Goal: Task Accomplishment & Management: Complete application form

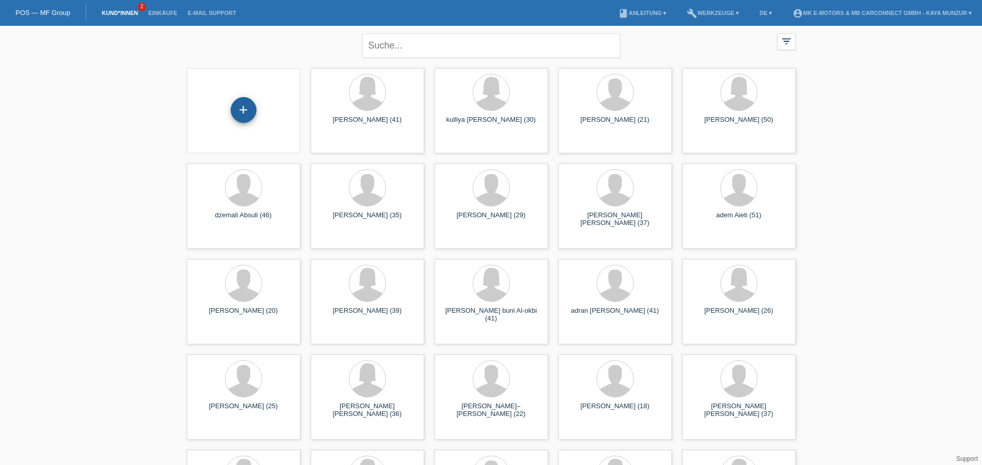
click at [242, 105] on div "+" at bounding box center [244, 110] width 26 height 26
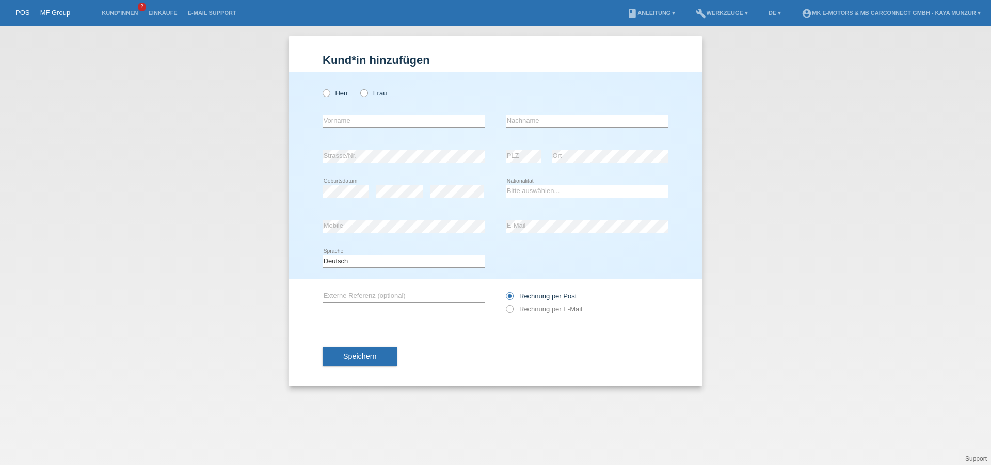
click at [322, 92] on div "Herr Frau error Vorname error" at bounding box center [495, 175] width 413 height 207
click at [321, 88] on icon at bounding box center [321, 88] width 0 height 0
click at [328, 94] on input "Herr" at bounding box center [326, 92] width 7 height 7
radio input "true"
click at [371, 121] on input "text" at bounding box center [404, 121] width 163 height 13
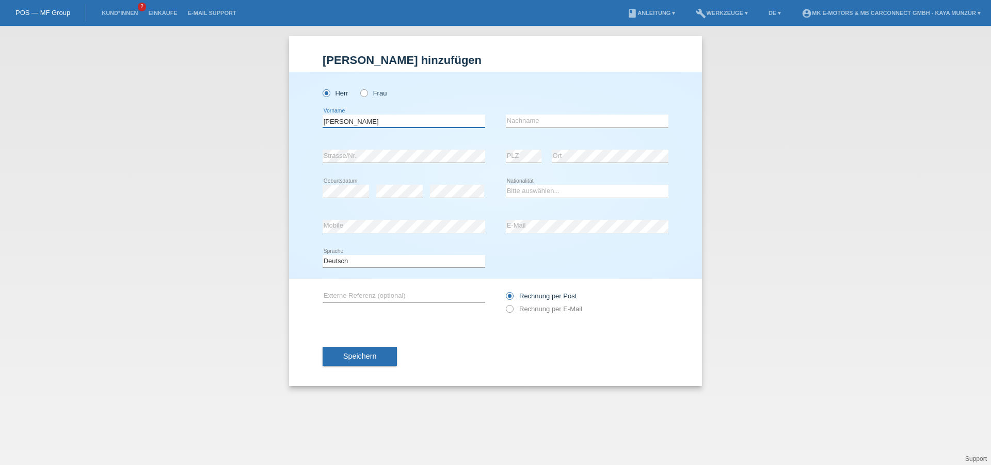
type input "[PERSON_NAME]"
click at [542, 118] on input "text" at bounding box center [587, 121] width 163 height 13
type input "Husic"
select select "CH"
click option "[GEOGRAPHIC_DATA]" at bounding box center [0, 0] width 0 height 0
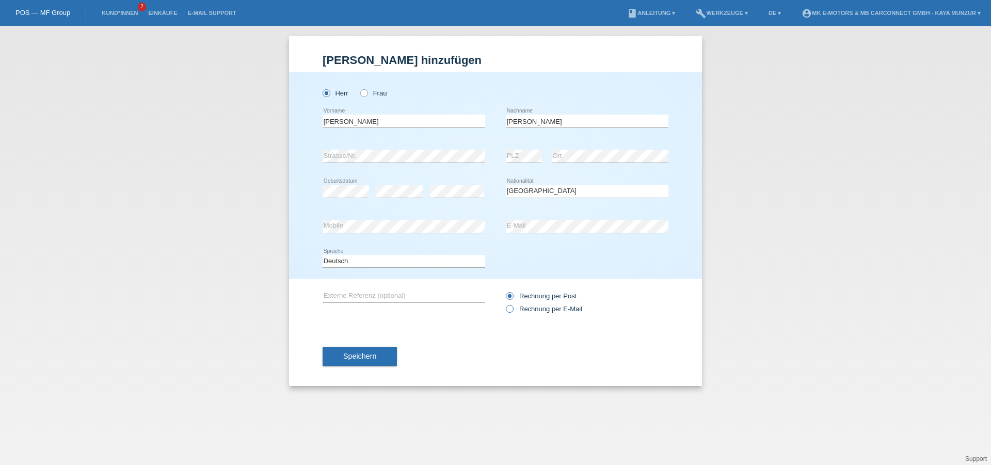
click at [534, 312] on label "Rechnung per E-Mail" at bounding box center [544, 309] width 76 height 8
click at [513, 312] on input "Rechnung per E-Mail" at bounding box center [509, 311] width 7 height 13
radio input "true"
click at [381, 360] on button "Speichern" at bounding box center [360, 357] width 74 height 20
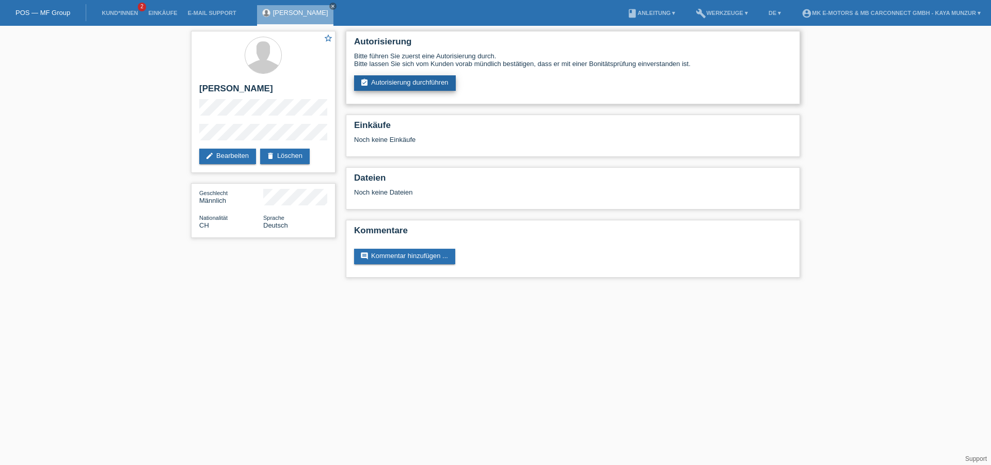
click at [413, 87] on link "assignment_turned_in Autorisierung durchführen" at bounding box center [405, 82] width 102 height 15
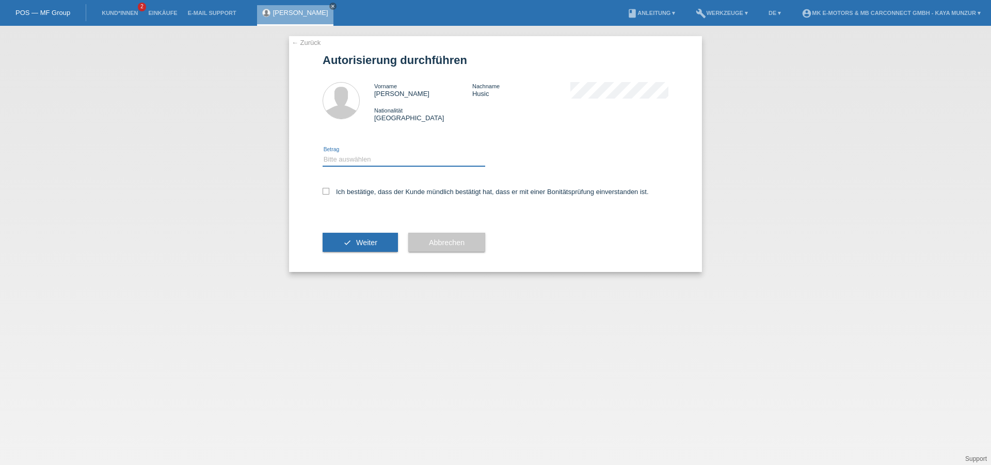
click at [336, 166] on select "Bitte auswählen CHF 1.00 - CHF 499.00 CHF 500.00 - CHF 1'999.00 CHF 2'000.00 - …" at bounding box center [404, 159] width 163 height 12
select select "3"
click option "CHF 2'000.00 - CHF 15'000.00" at bounding box center [0, 0] width 0 height 0
click at [328, 193] on icon at bounding box center [326, 191] width 7 height 7
click at [328, 193] on input "Ich bestätige, dass der Kunde mündlich bestätigt hat, dass er mit einer Bonität…" at bounding box center [326, 191] width 7 height 7
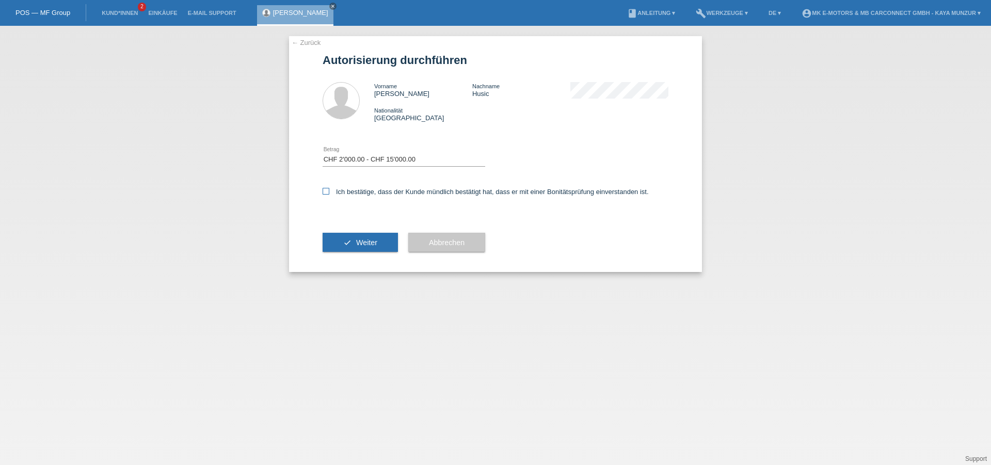
checkbox input "true"
click at [371, 247] on span "Weiter" at bounding box center [366, 243] width 21 height 8
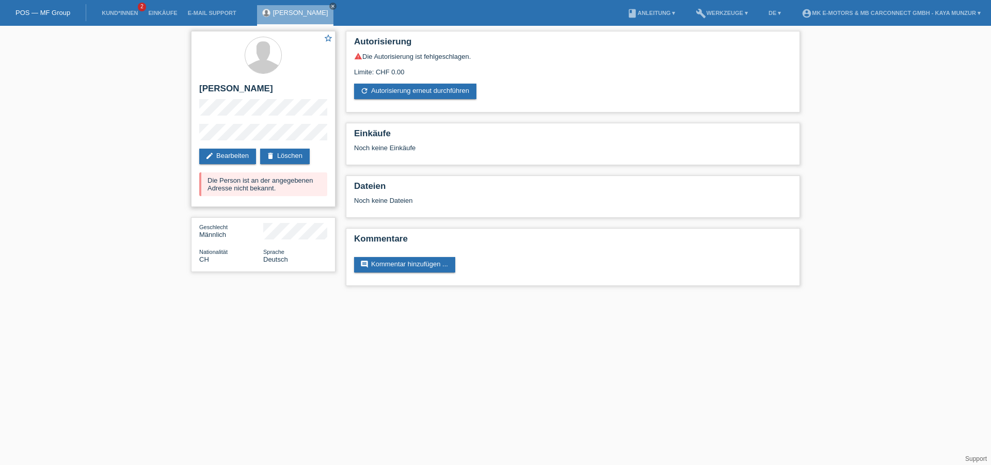
drag, startPoint x: 207, startPoint y: 180, endPoint x: 291, endPoint y: 188, distance: 84.0
click at [291, 188] on div "Die Person ist an der angegebenen Adresse nicht bekannt." at bounding box center [263, 184] width 128 height 24
click at [316, 200] on div "star_border Adrian Husic edit Bearbeiten delete Löschen Die Person ist an der a…" at bounding box center [263, 119] width 145 height 176
click at [276, 194] on div "Die Person ist an der angegebenen Adresse nicht bekannt." at bounding box center [263, 184] width 128 height 24
click at [226, 160] on link "edit Bearbeiten" at bounding box center [227, 156] width 57 height 15
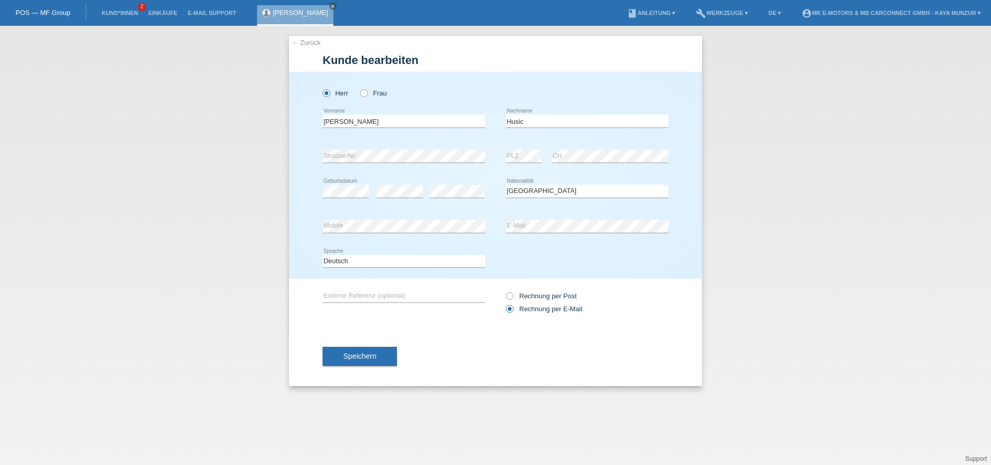
select select "CH"
click at [207, 140] on div "← Zurück Kunde bearbeiten Herr Frau [PERSON_NAME] error Vorname Husic" at bounding box center [495, 245] width 991 height 439
click at [615, 173] on div "error Ort" at bounding box center [610, 156] width 117 height 35
click at [379, 362] on button "Speichern" at bounding box center [360, 357] width 74 height 20
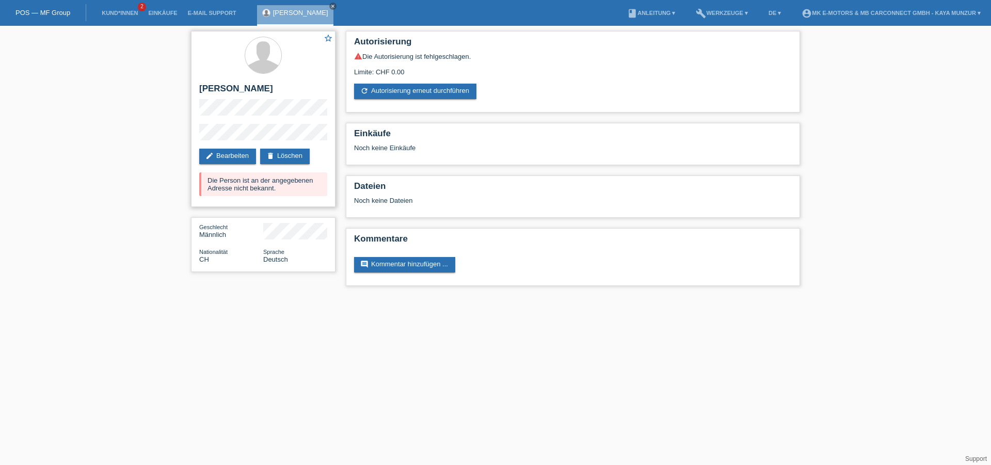
drag, startPoint x: 225, startPoint y: 181, endPoint x: 311, endPoint y: 186, distance: 86.9
click at [311, 186] on div "Die Person ist an der angegebenen Adresse nicht bekannt." at bounding box center [263, 184] width 128 height 24
click at [307, 190] on div "Die Person ist an der angegebenen Adresse nicht bekannt." at bounding box center [263, 184] width 128 height 24
click at [236, 154] on link "edit Bearbeiten" at bounding box center [227, 156] width 57 height 15
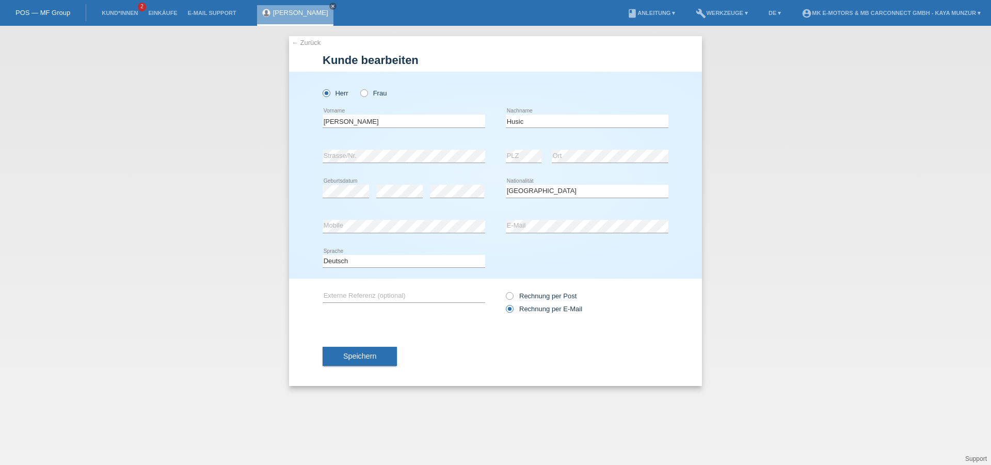
select select "CH"
click at [509, 156] on div "error PLZ error Ort" at bounding box center [587, 156] width 163 height 35
click at [302, 41] on link "← Zurück" at bounding box center [306, 43] width 29 height 8
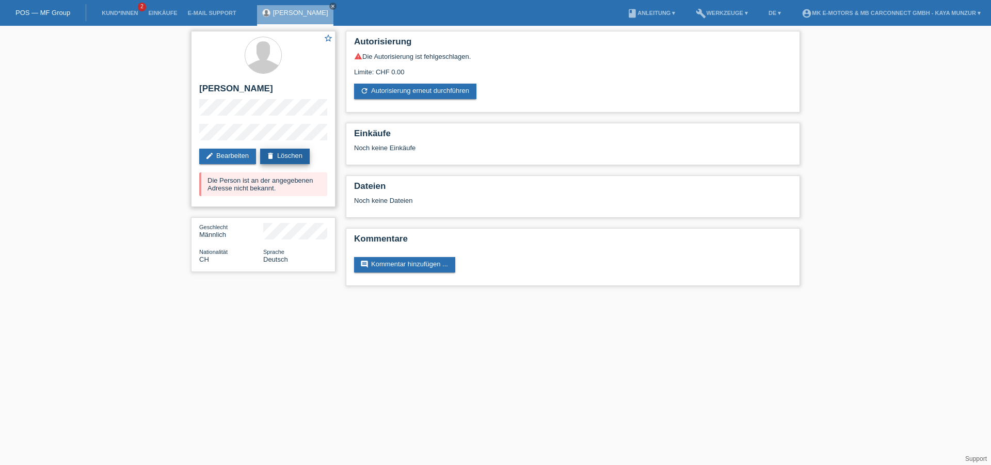
click at [293, 157] on link "delete Löschen" at bounding box center [285, 156] width 50 height 15
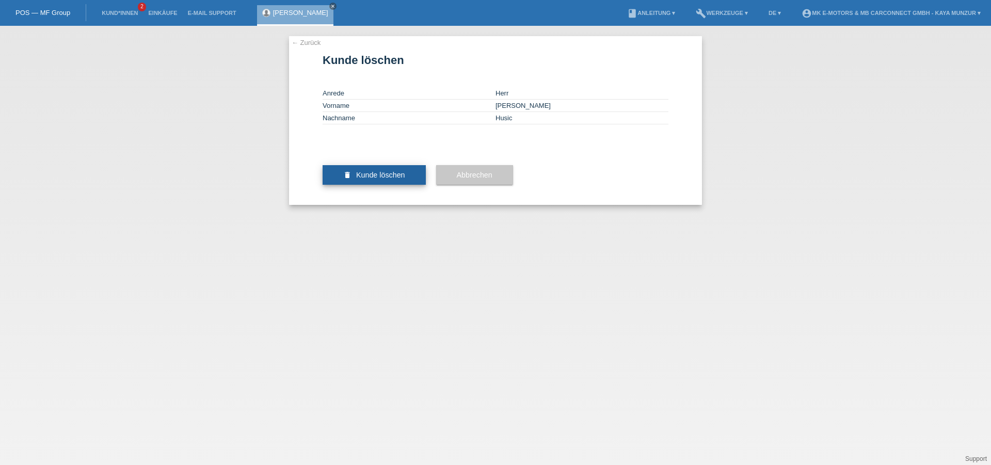
click at [354, 185] on button "delete Kunde löschen" at bounding box center [374, 175] width 103 height 20
